Goal: Task Accomplishment & Management: Manage account settings

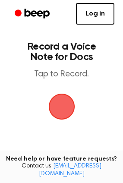
click at [63, 106] on span "button" at bounding box center [61, 106] width 39 height 39
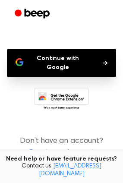
scroll to position [82, 0]
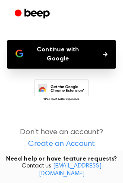
click at [69, 51] on button "Continue with Google" at bounding box center [61, 54] width 109 height 28
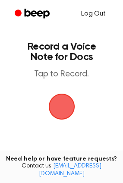
click at [96, 15] on link "Log Out" at bounding box center [94, 13] width 42 height 21
